Goal: Complete application form

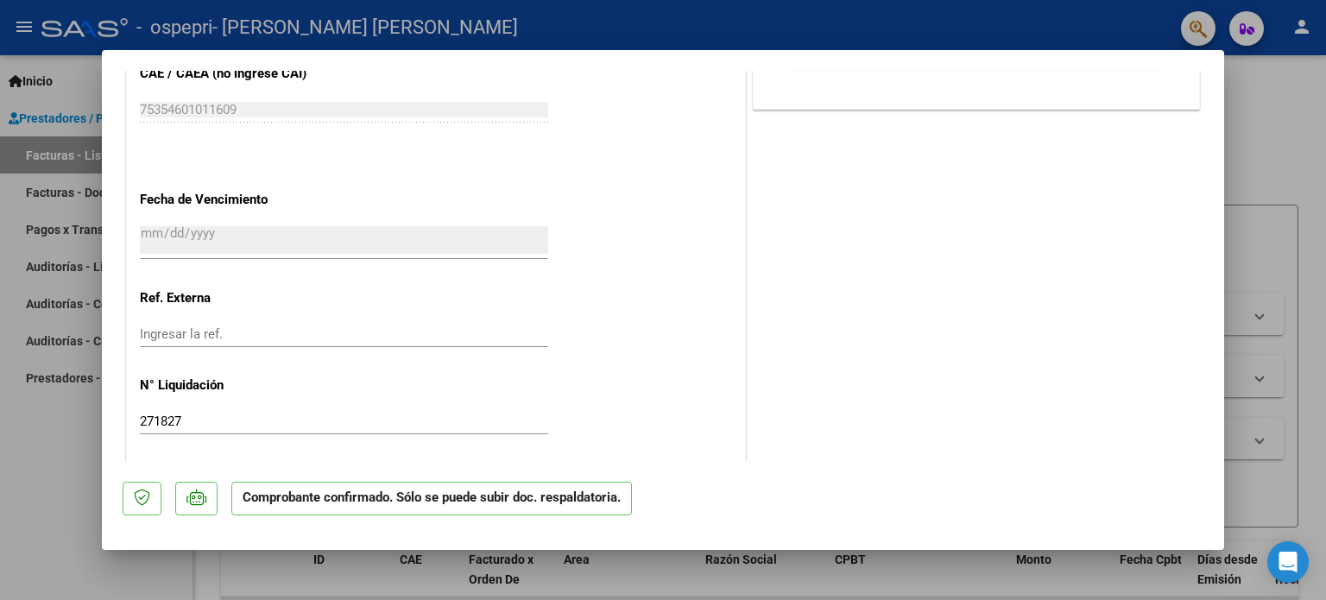
scroll to position [1226, 0]
click at [1290, 244] on div at bounding box center [663, 300] width 1326 height 600
type input "$ 0,00"
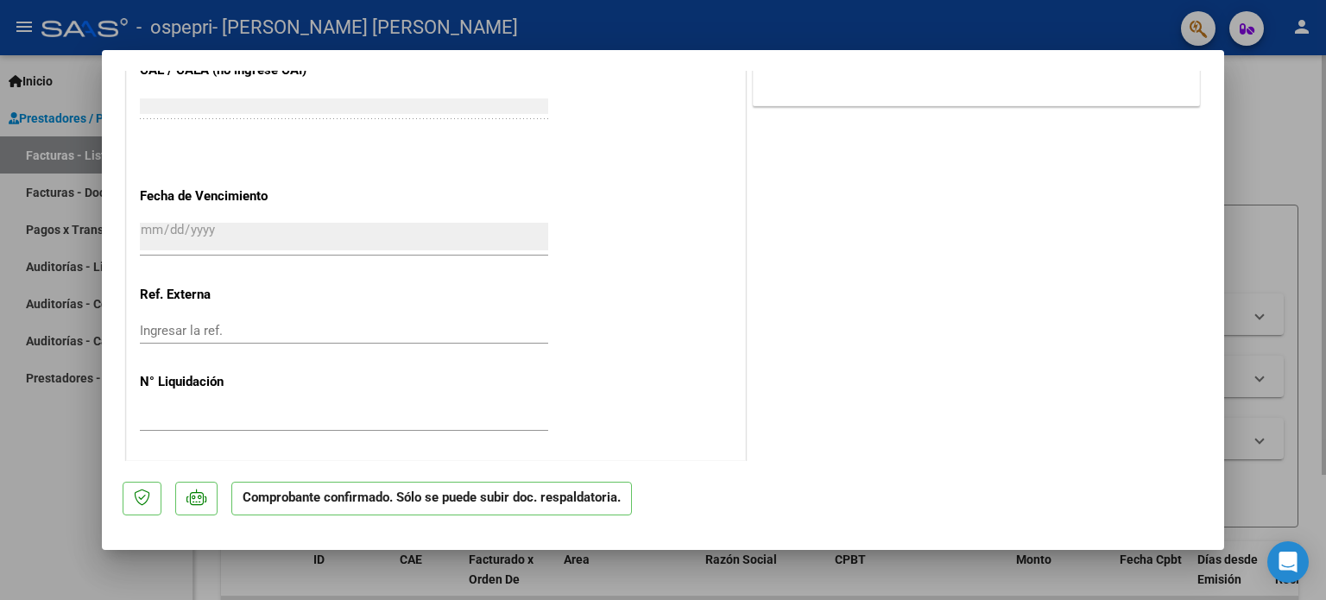
scroll to position [0, 0]
